Goal: Transaction & Acquisition: Purchase product/service

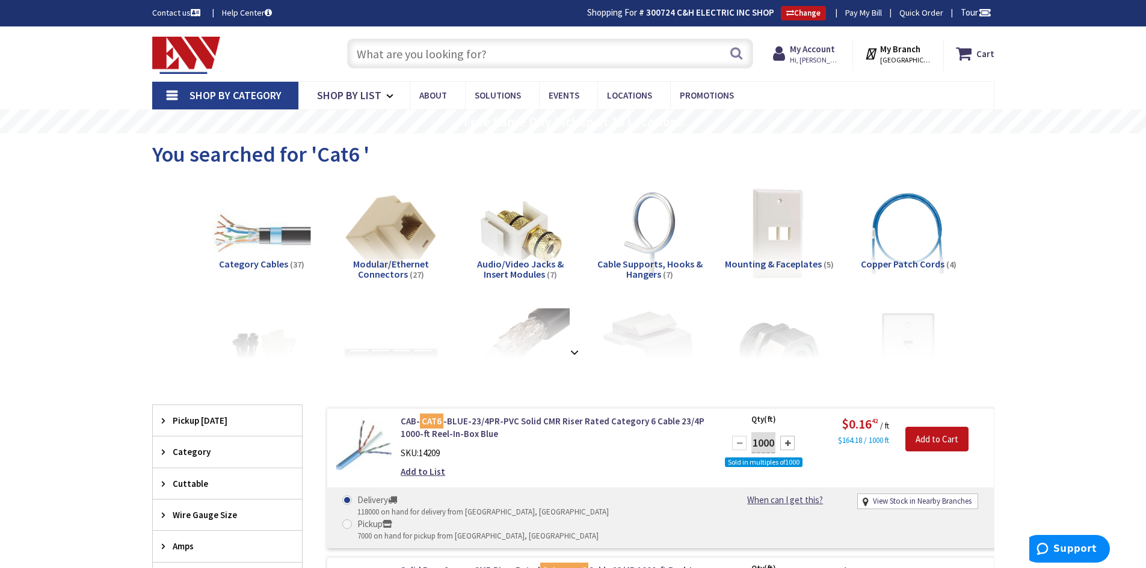
click at [531, 60] on input "text" at bounding box center [550, 53] width 406 height 30
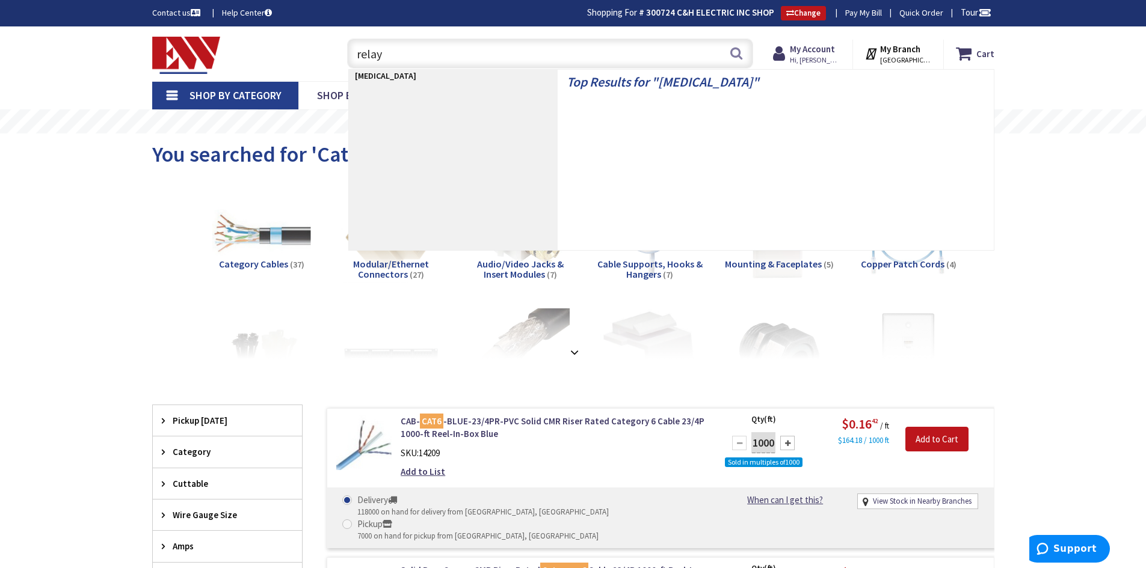
type input "relays"
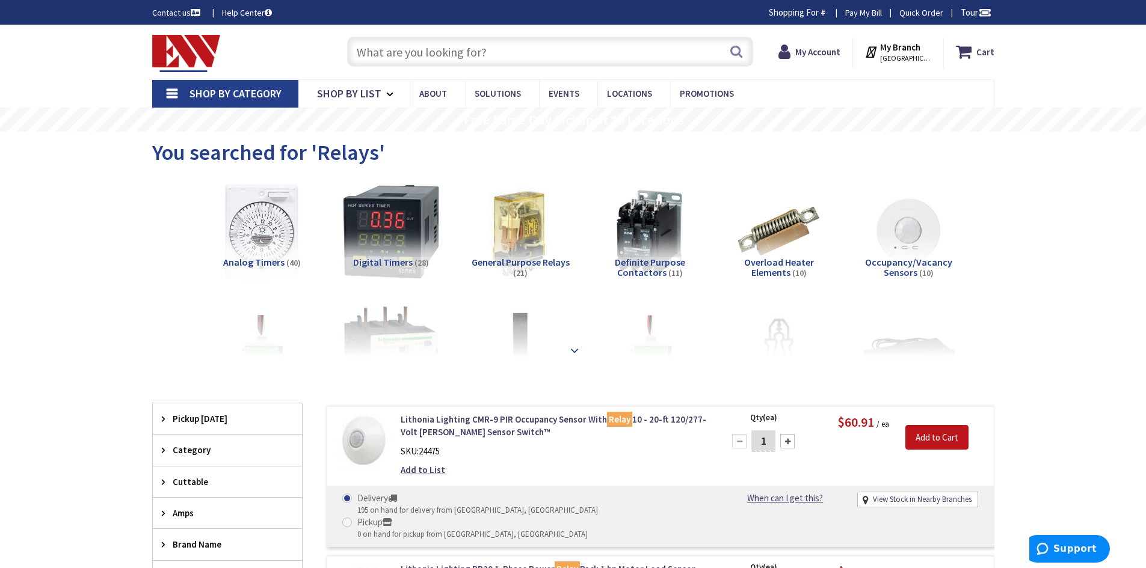
click at [572, 352] on strong at bounding box center [574, 349] width 14 height 13
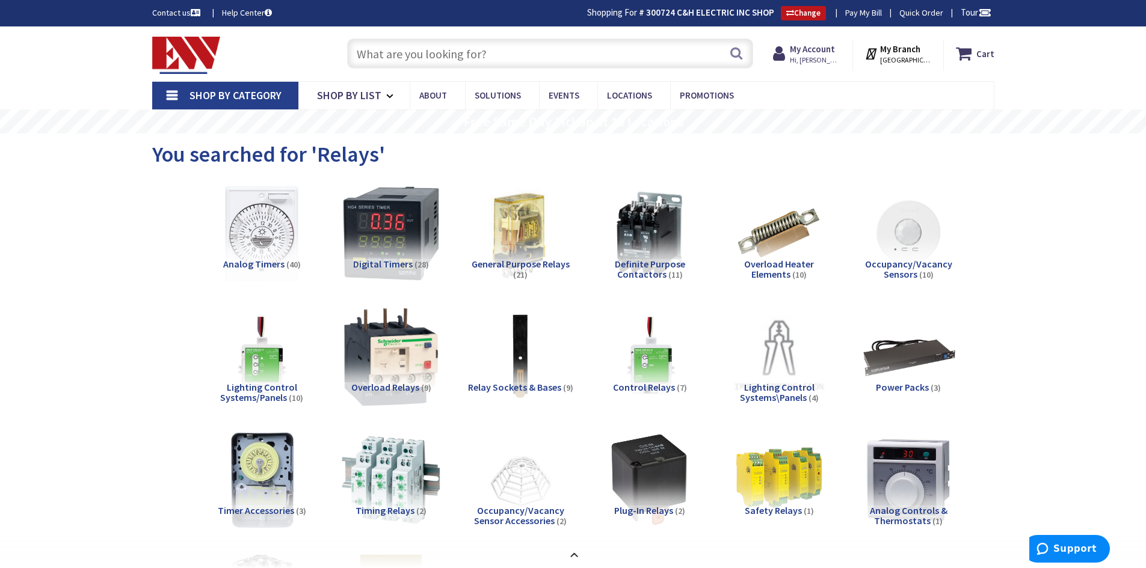
scroll to position [120, 0]
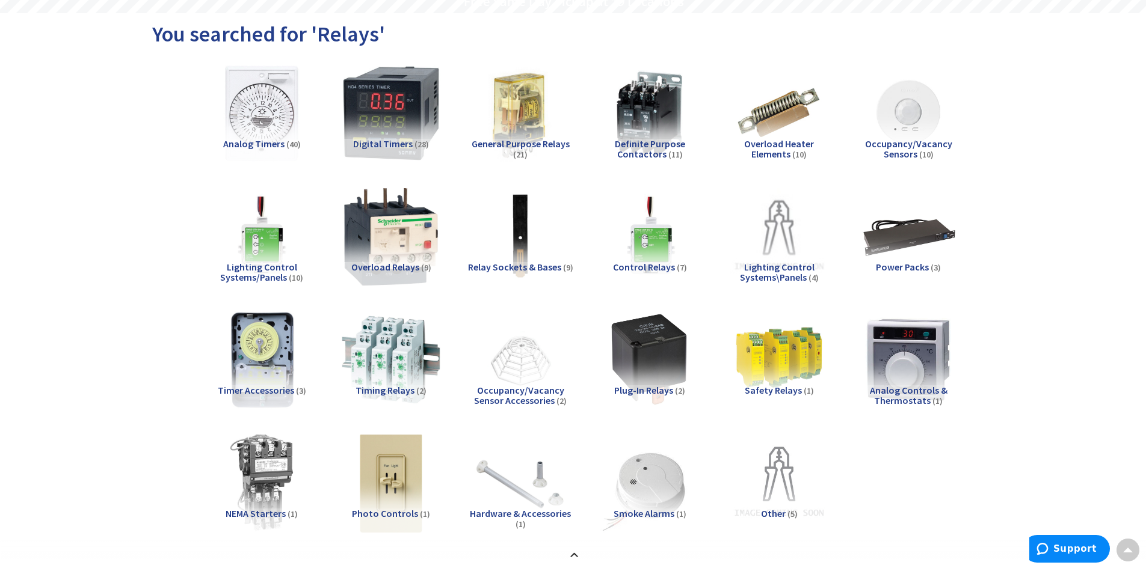
click at [513, 269] on span "Relay Sockets & Bases" at bounding box center [514, 267] width 93 height 12
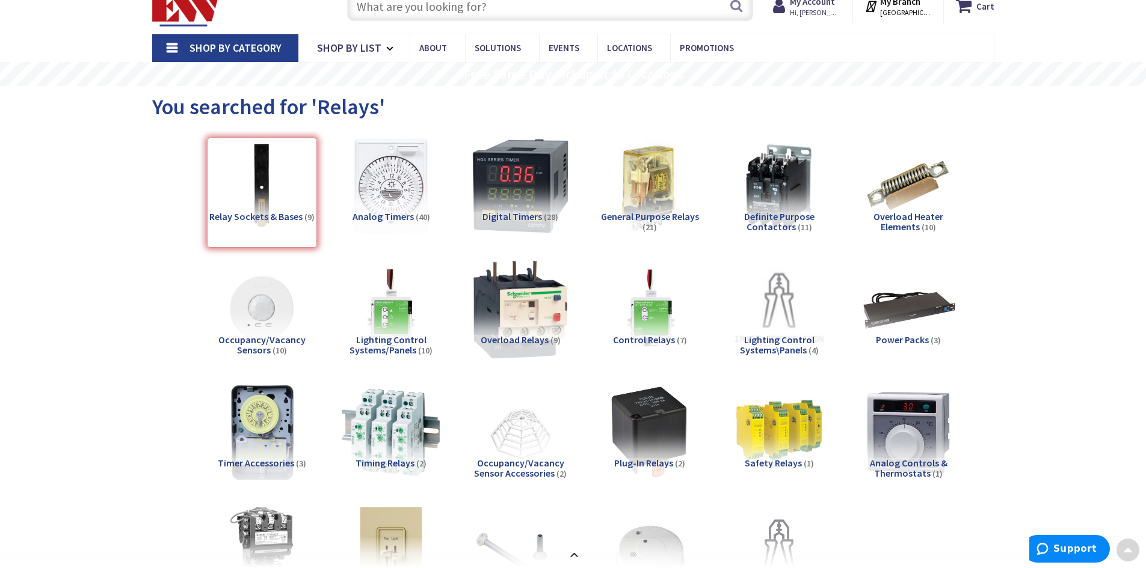
scroll to position [40, 0]
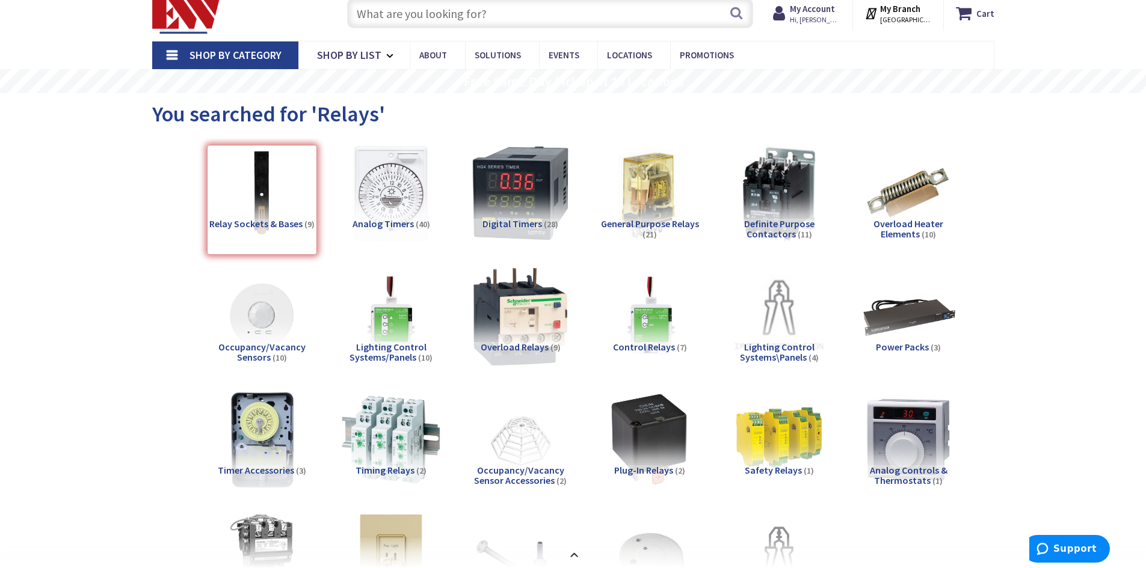
click at [773, 206] on img at bounding box center [778, 193] width 109 height 109
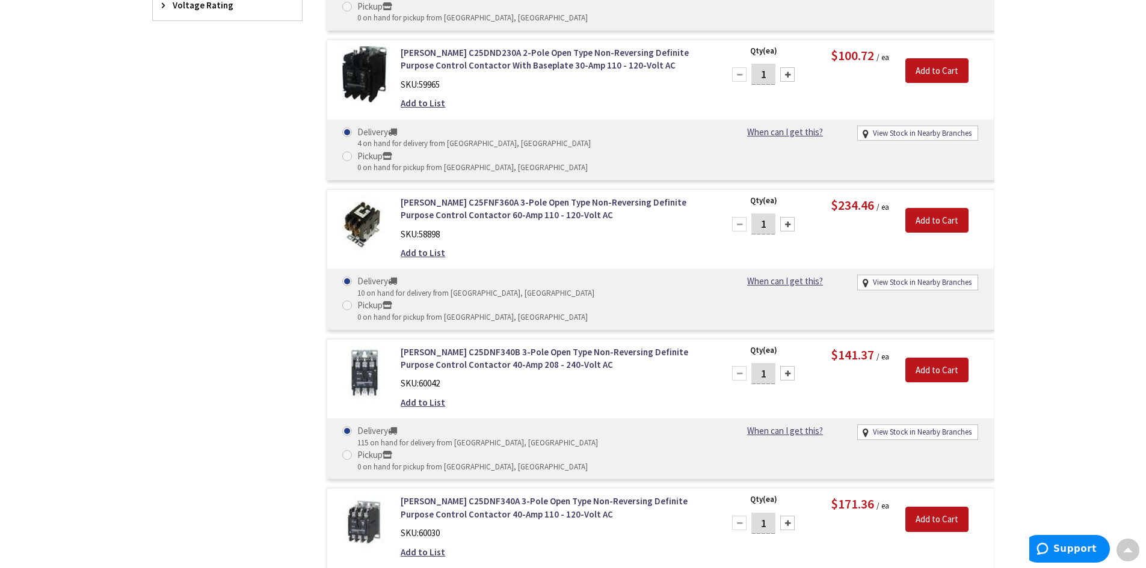
scroll to position [702, 0]
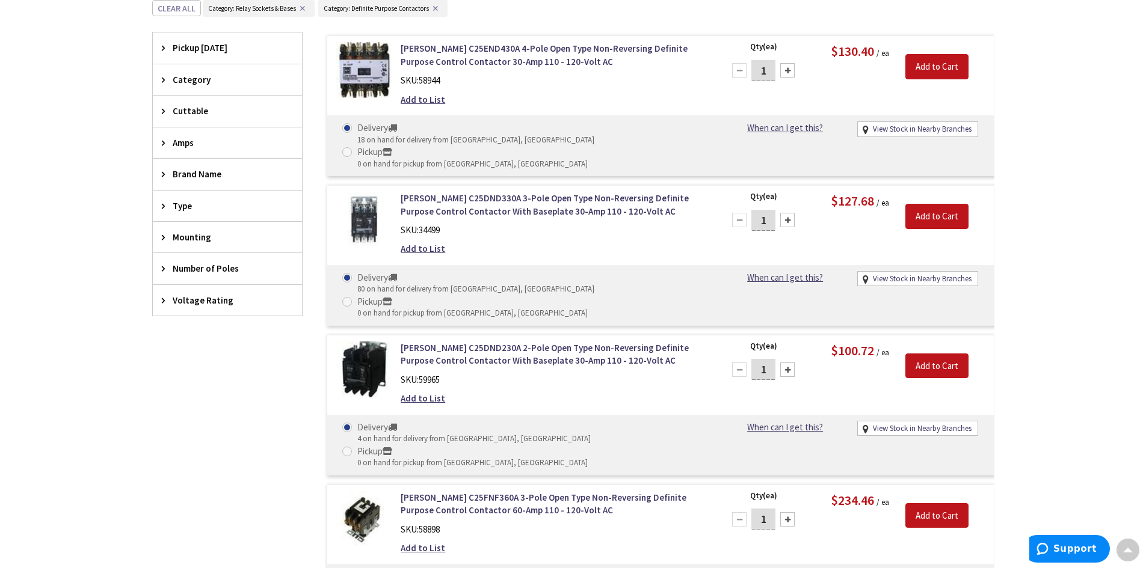
click at [182, 147] on span "Amps" at bounding box center [222, 143] width 98 height 13
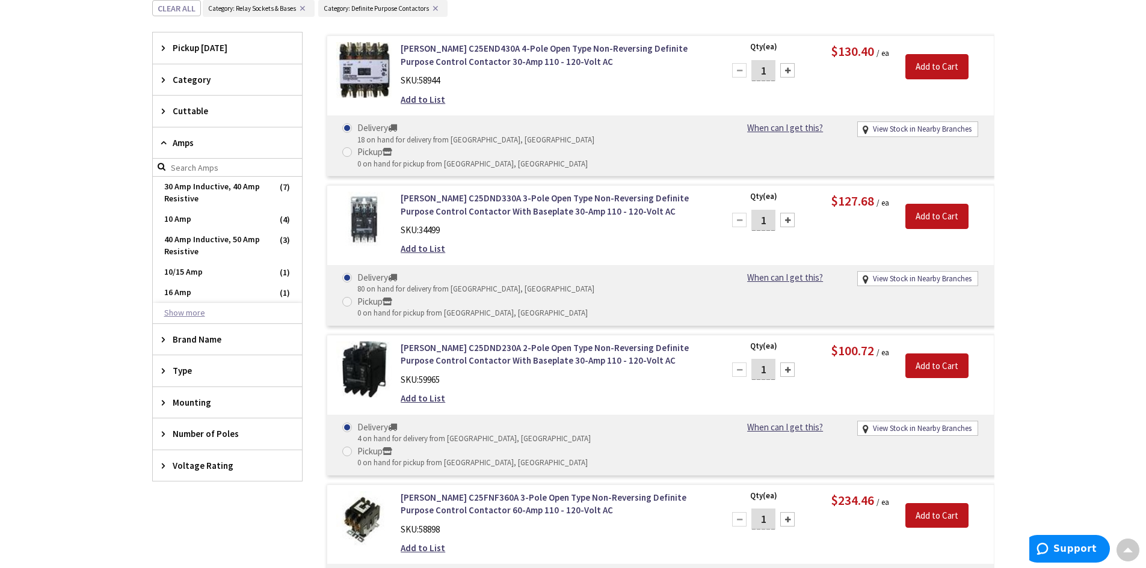
click at [201, 309] on button "Show more" at bounding box center [227, 313] width 149 height 20
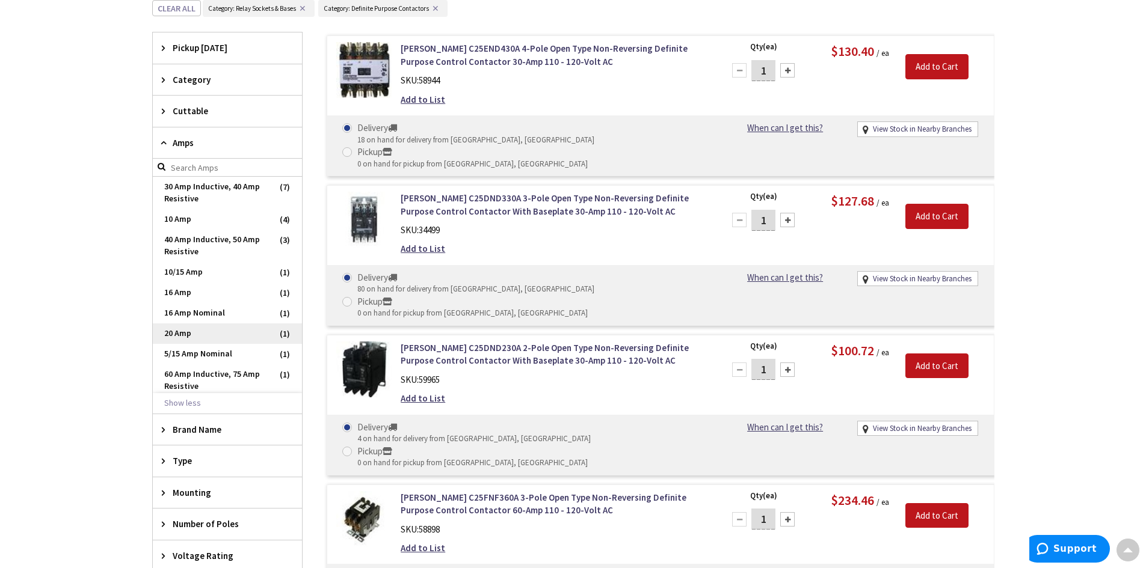
click at [194, 332] on span "20 Amp" at bounding box center [227, 334] width 149 height 20
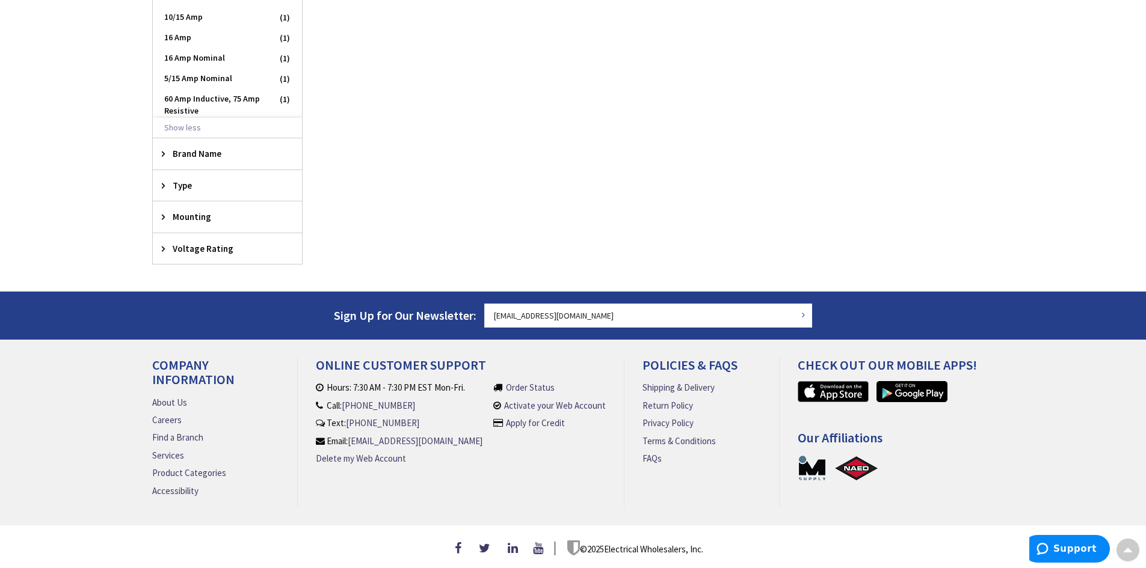
scroll to position [332, 0]
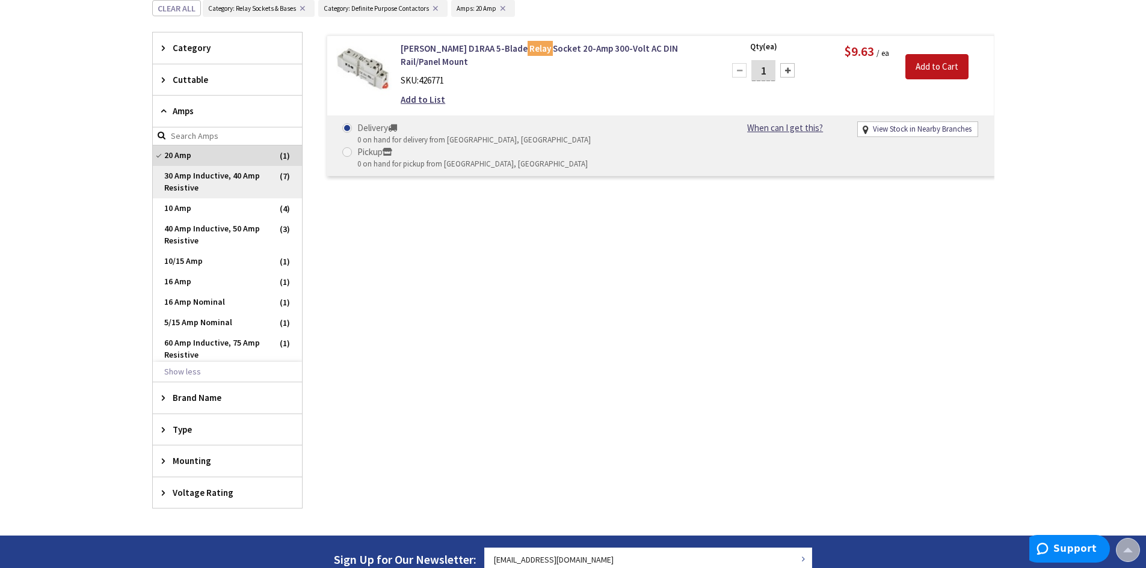
click at [203, 179] on span "30 Amp Inductive, 40 Amp Resistive" at bounding box center [227, 182] width 149 height 32
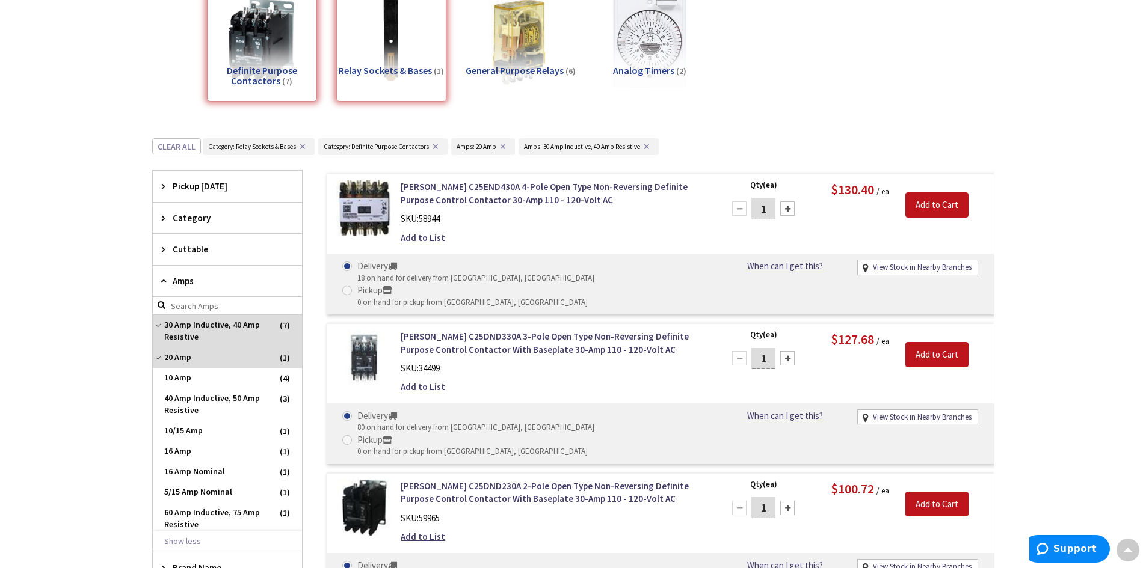
scroll to position [152, 0]
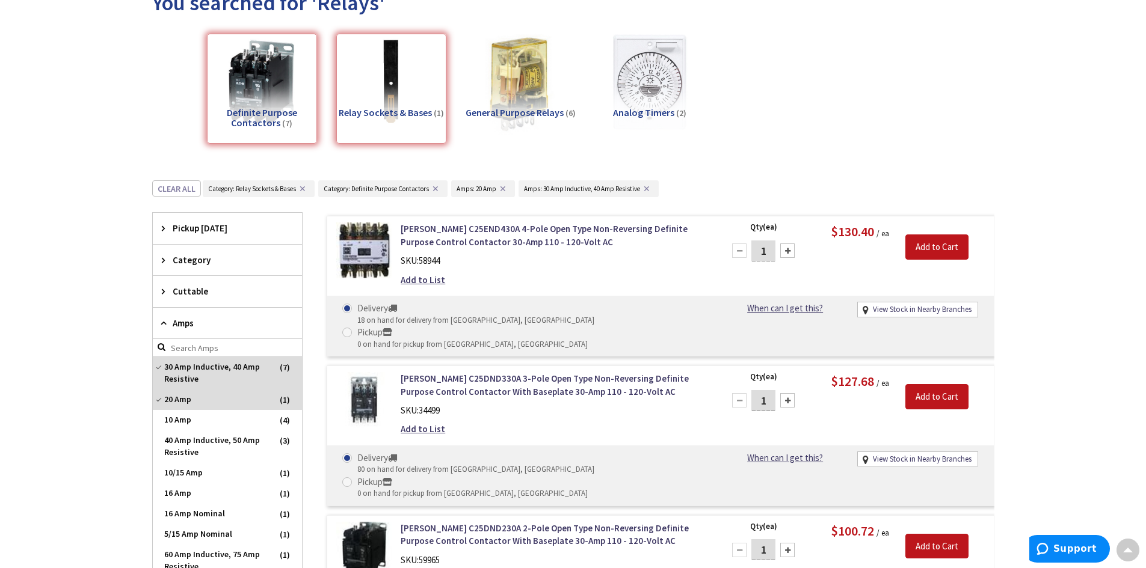
click at [520, 104] on img at bounding box center [520, 82] width 109 height 109
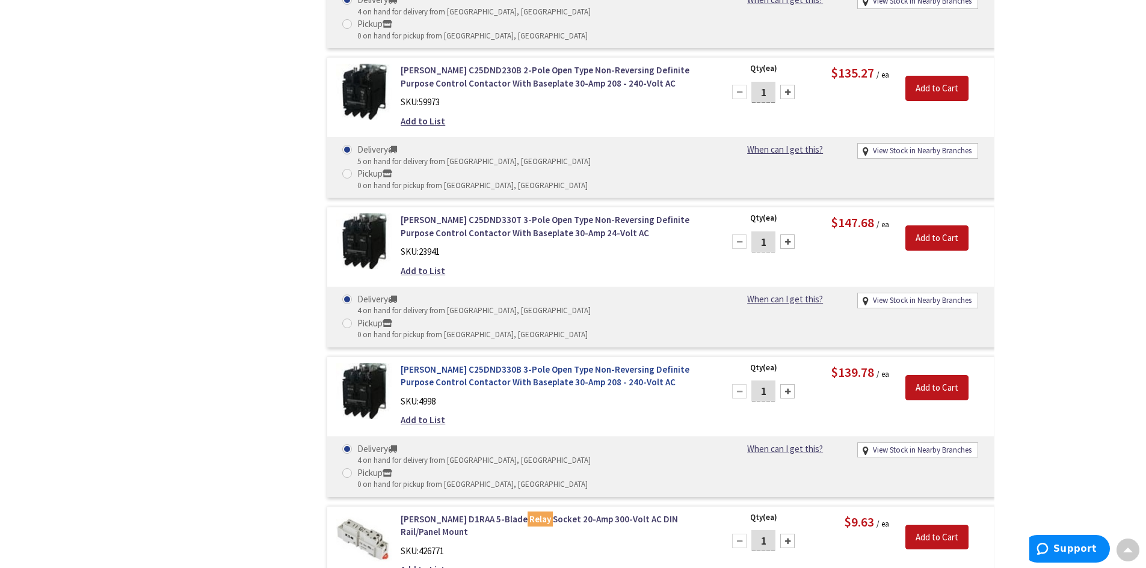
scroll to position [1595, 0]
